Goal: Information Seeking & Learning: Check status

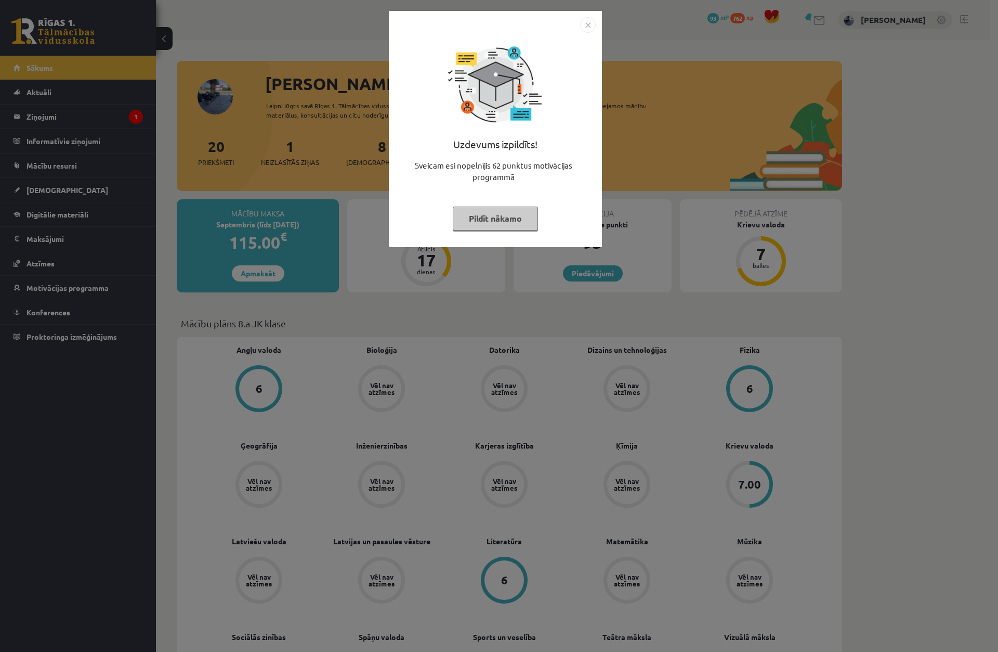
click at [644, 57] on div "Uzdevums izpildīts! Sveicam esi nopelnījis 62 punktus motivācijas programmā Pil…" at bounding box center [499, 326] width 998 height 652
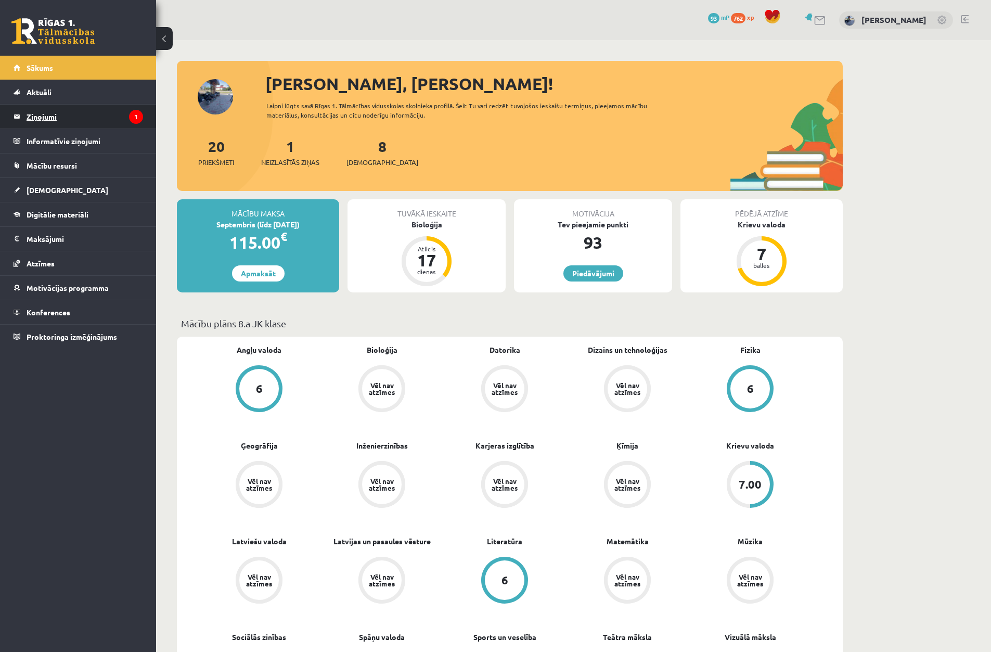
click at [66, 110] on legend "Ziņojumi 1" at bounding box center [85, 117] width 116 height 24
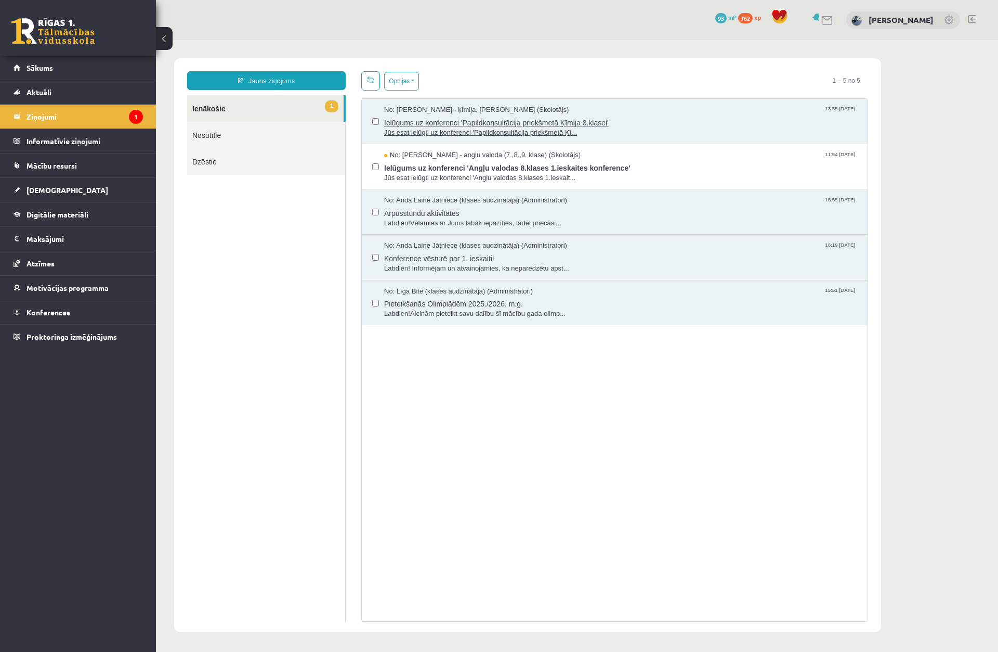
click at [449, 116] on span "Ielūgums uz konferenci 'Papildkonsultācija priekšmetā Ķīmija 8.klasei'" at bounding box center [620, 121] width 473 height 13
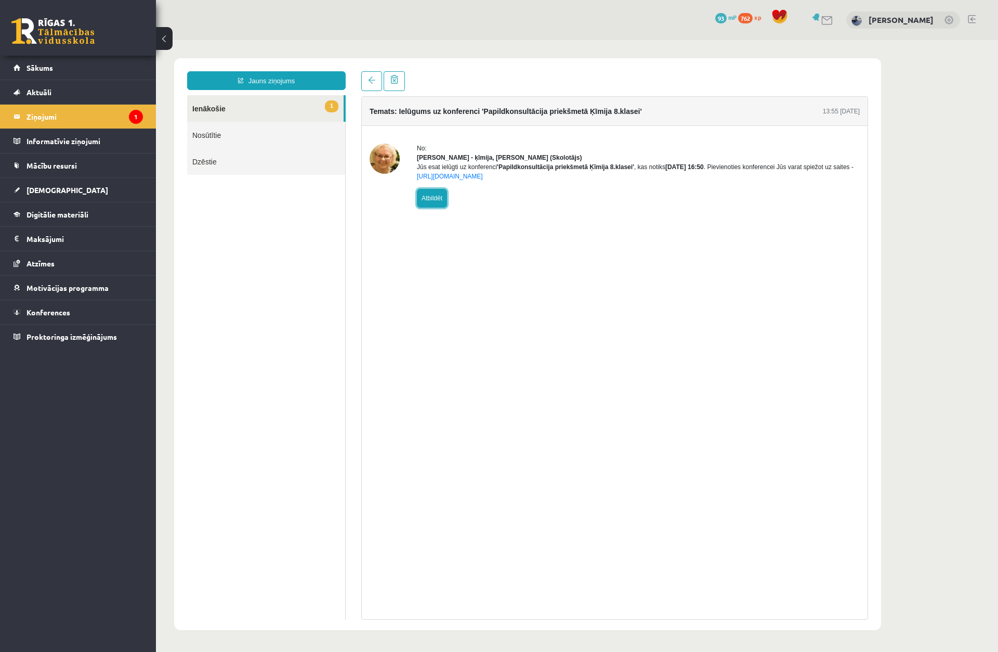
click at [433, 207] on link "Atbildēt" at bounding box center [432, 198] width 30 height 19
type input "**********"
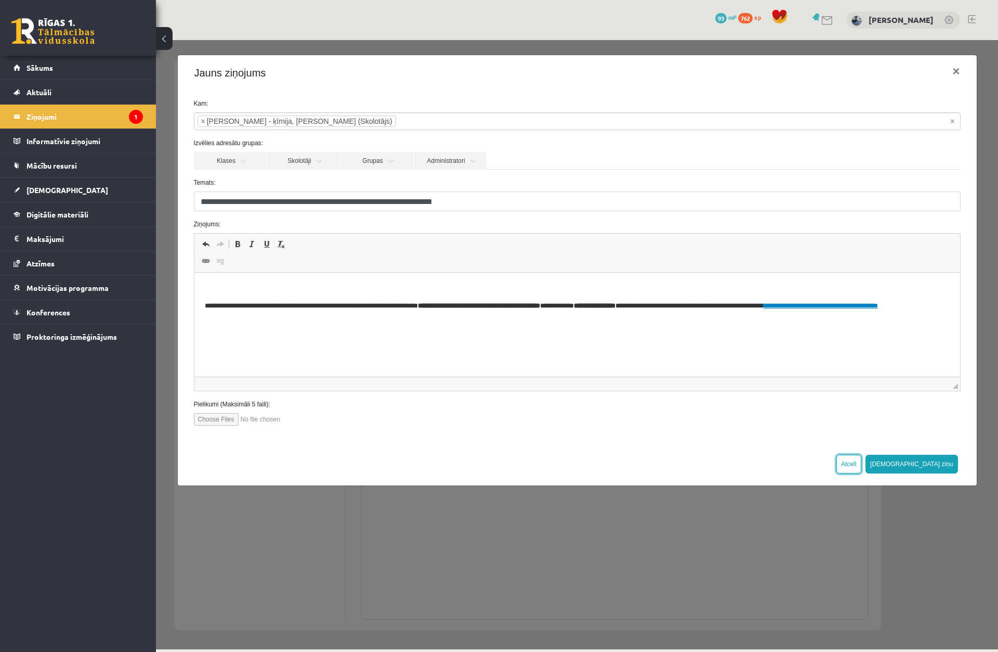
click at [862, 466] on button "Atcelt" at bounding box center [849, 463] width 25 height 19
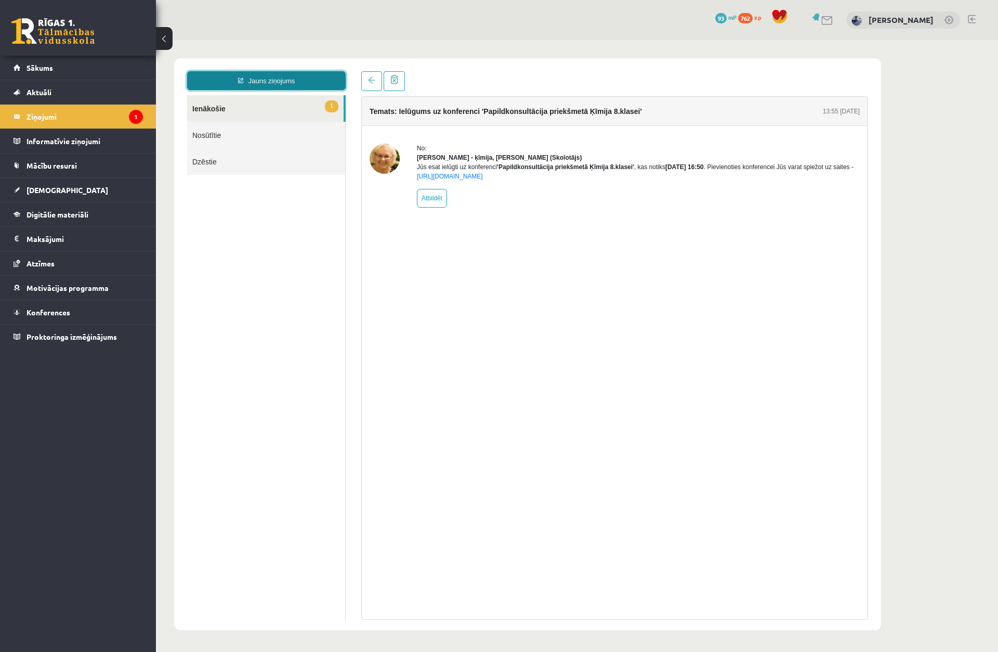
click at [245, 88] on link "Jauns ziņojums" at bounding box center [266, 80] width 159 height 19
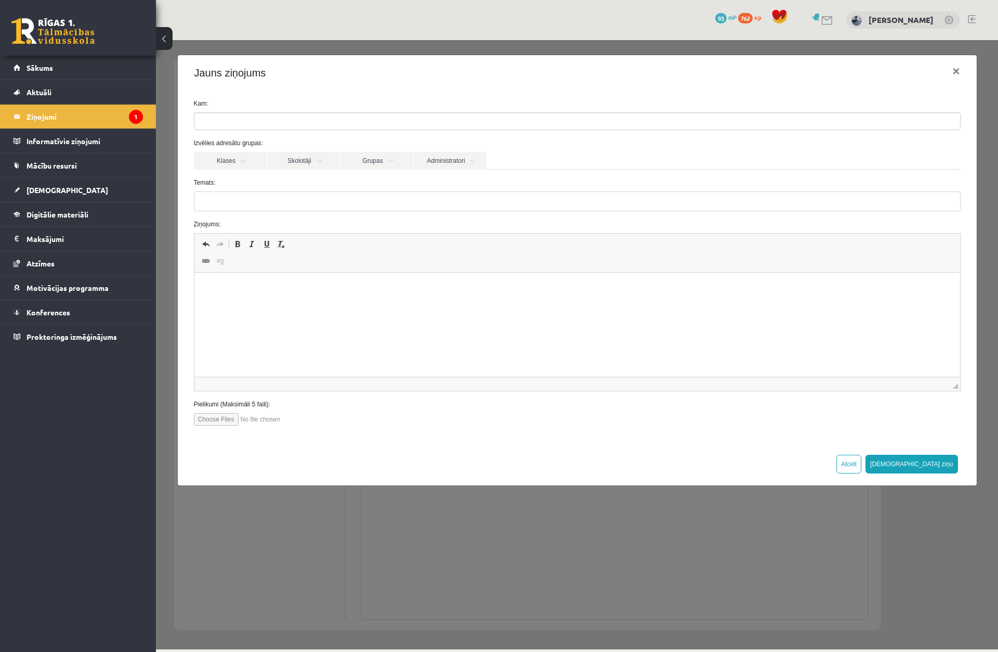
drag, startPoint x: 7, startPoint y: 38, endPoint x: 113, endPoint y: 45, distance: 106.3
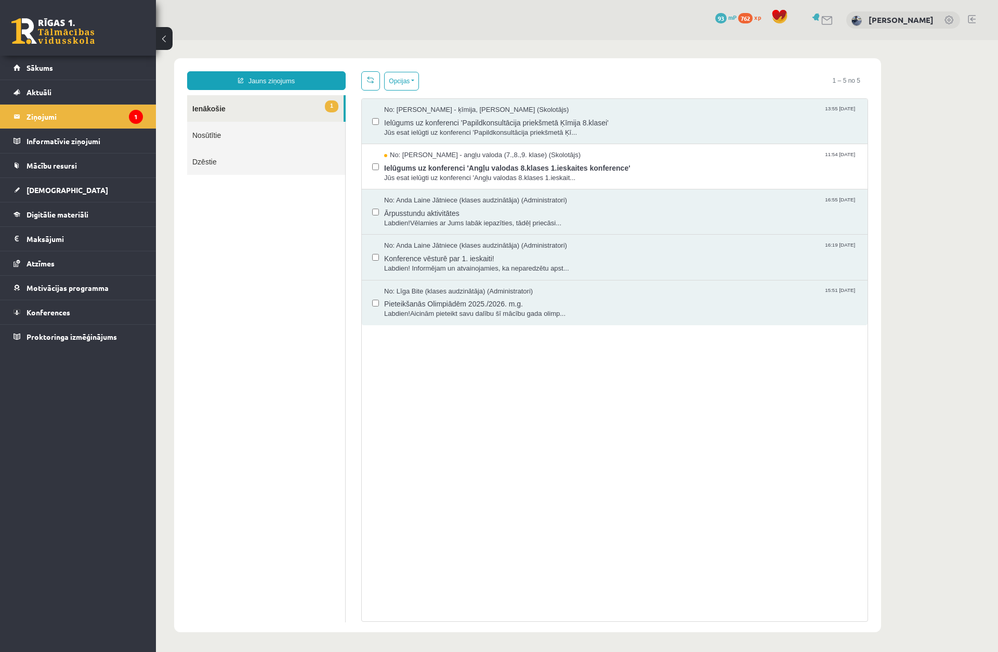
click at [118, 48] on div "0 Dāvanas 93 mP 762 xp" at bounding box center [78, 28] width 156 height 56
click at [52, 266] on span "Atzīmes" at bounding box center [41, 262] width 28 height 9
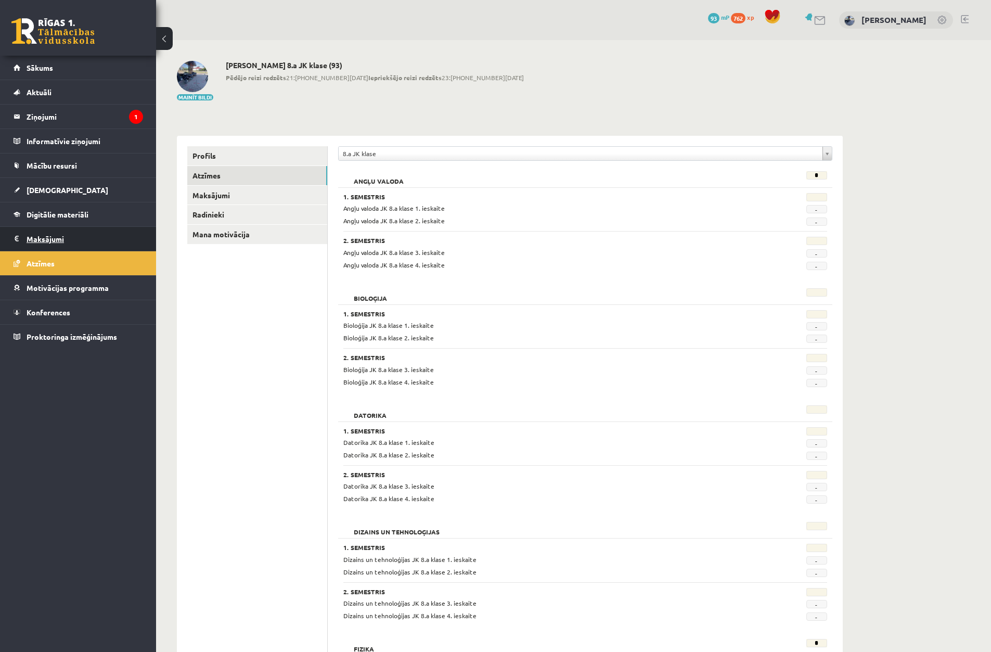
click at [119, 244] on legend "Maksājumi 0" at bounding box center [85, 239] width 116 height 24
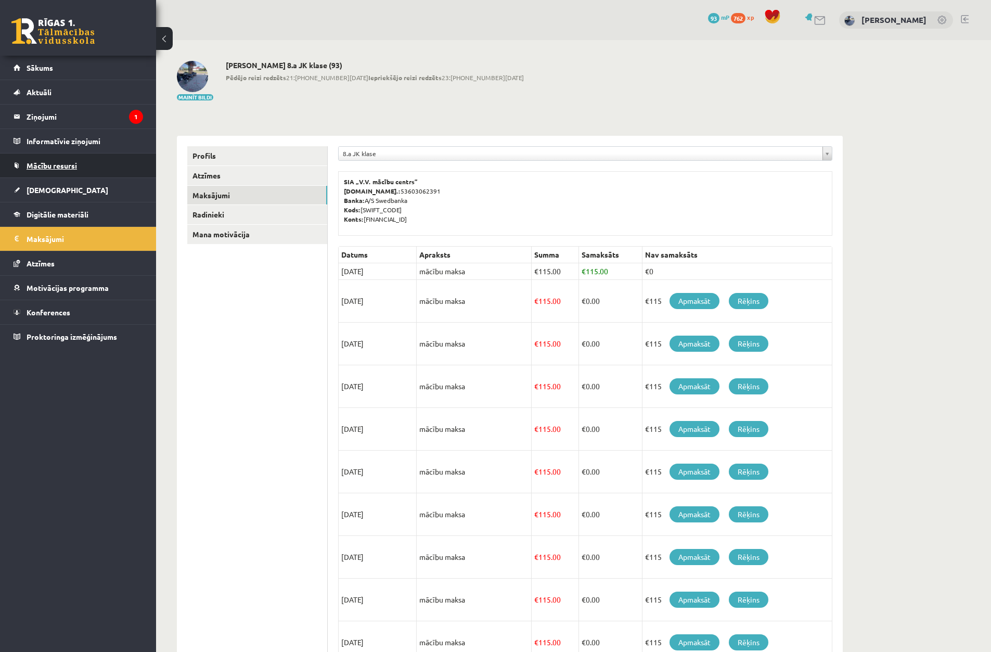
click at [87, 175] on link "Mācību resursi" at bounding box center [78, 165] width 129 height 24
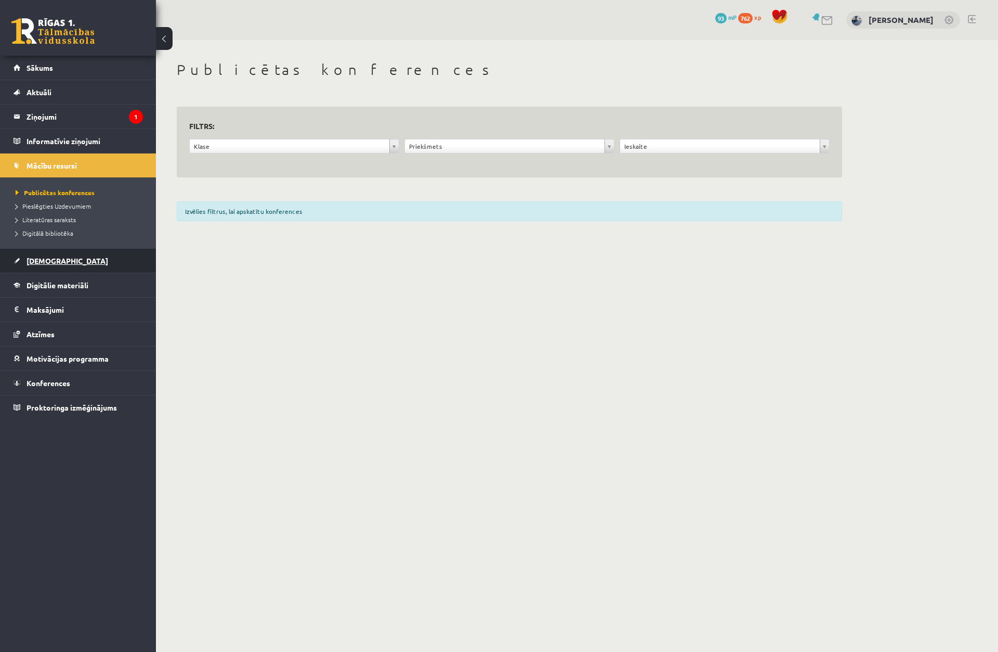
click at [69, 264] on link "[DEMOGRAPHIC_DATA]" at bounding box center [78, 261] width 129 height 24
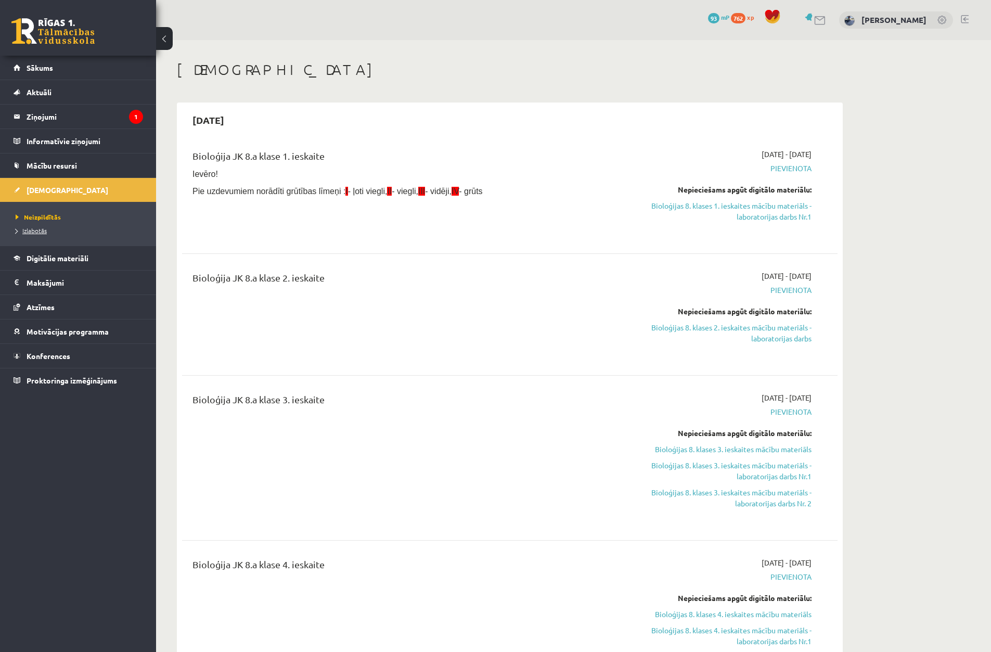
click at [41, 232] on span "Izlabotās" at bounding box center [31, 230] width 31 height 8
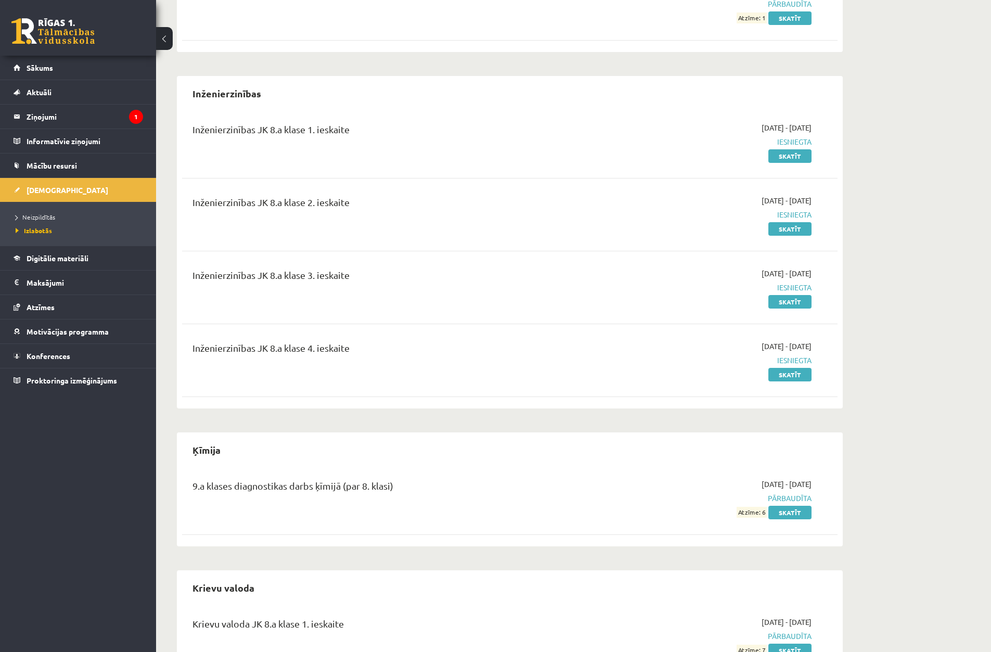
scroll to position [156, 0]
